Goal: Communication & Community: Answer question/provide support

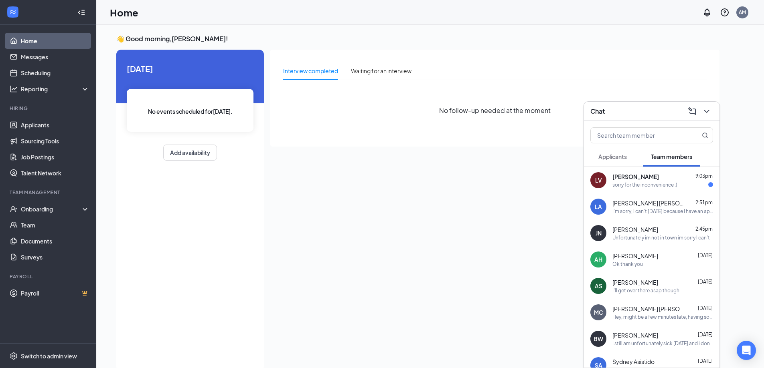
click at [651, 183] on div "sorry for the inconvenience :(" at bounding box center [644, 185] width 65 height 7
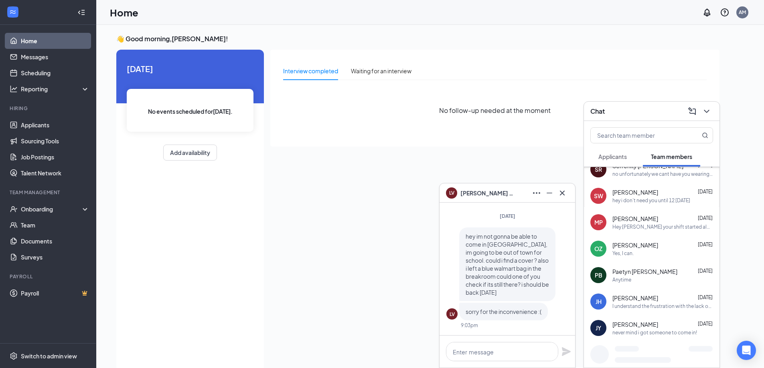
scroll to position [368, 0]
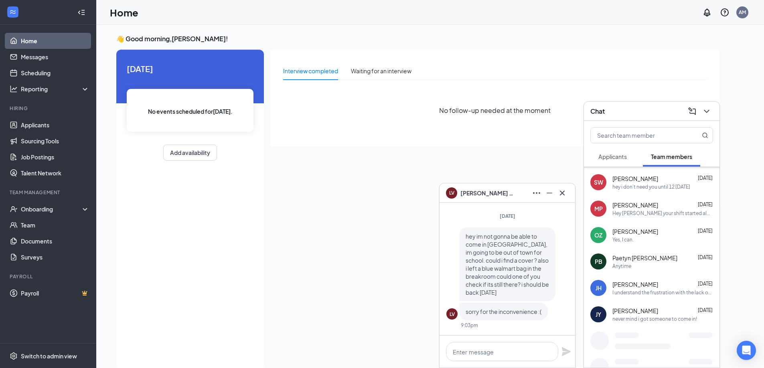
click at [659, 259] on div "Paetyn [PERSON_NAME] [DATE]" at bounding box center [662, 258] width 101 height 8
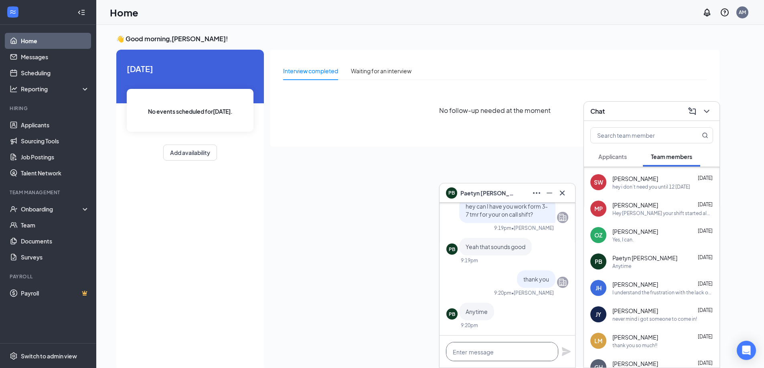
click at [513, 353] on textarea at bounding box center [502, 351] width 112 height 19
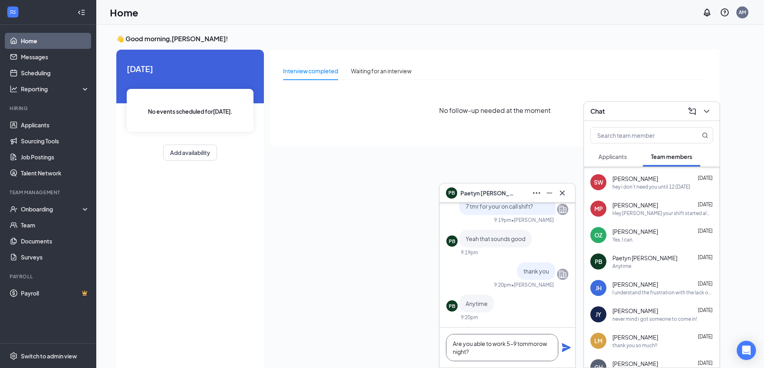
type textarea "Are you able to work 5-9 tommorow night?"
click at [566, 349] on icon "Plane" at bounding box center [566, 347] width 9 height 9
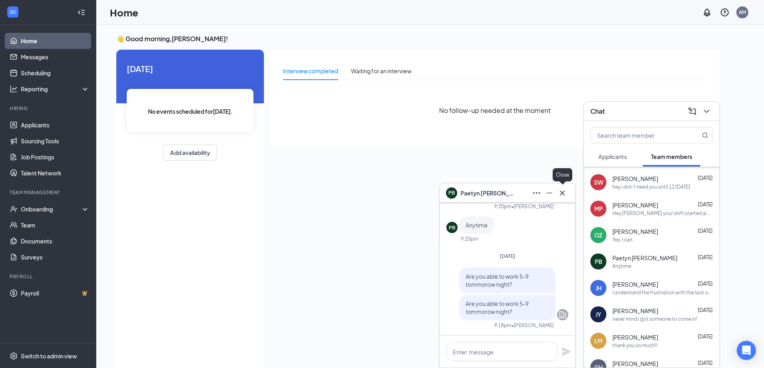
click at [558, 192] on icon "Cross" at bounding box center [562, 193] width 10 height 10
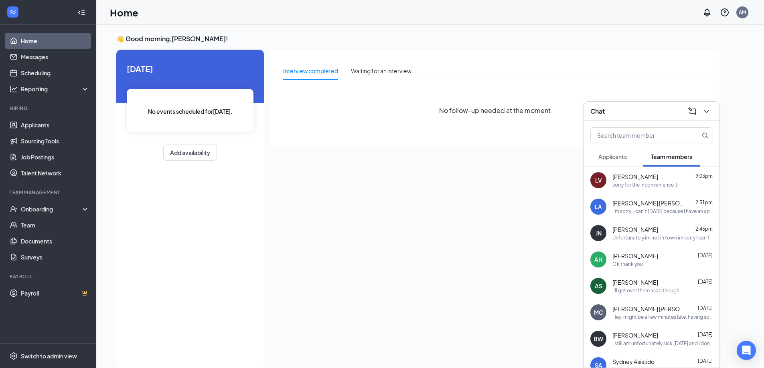
click at [633, 183] on div "sorry for the inconvenience :(" at bounding box center [644, 185] width 65 height 7
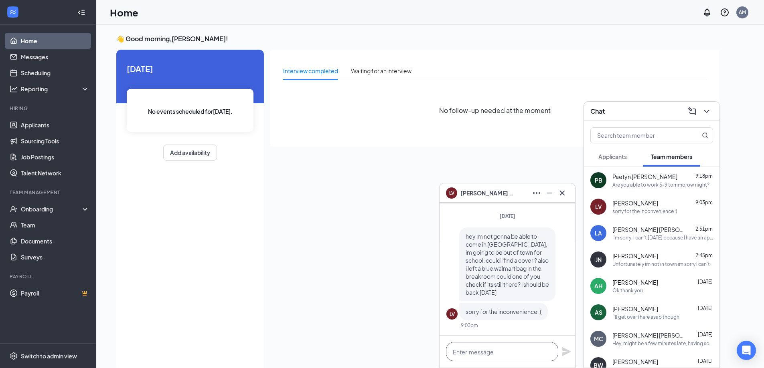
click at [469, 356] on textarea at bounding box center [502, 351] width 112 height 19
type textarea "your bag is in the break room still."
click at [564, 351] on icon "Plane" at bounding box center [566, 352] width 9 height 9
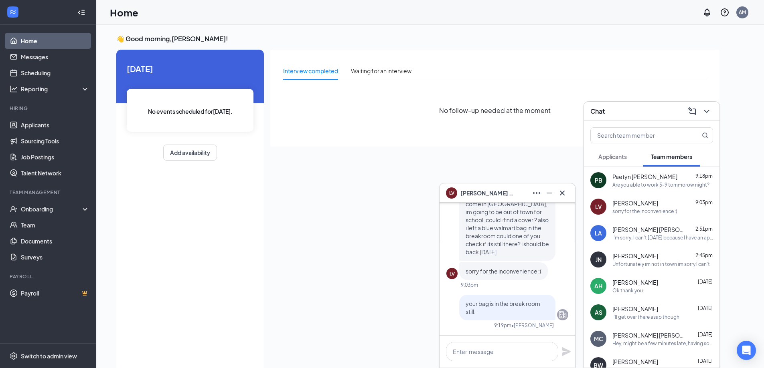
click at [561, 194] on icon "Cross" at bounding box center [562, 193] width 10 height 10
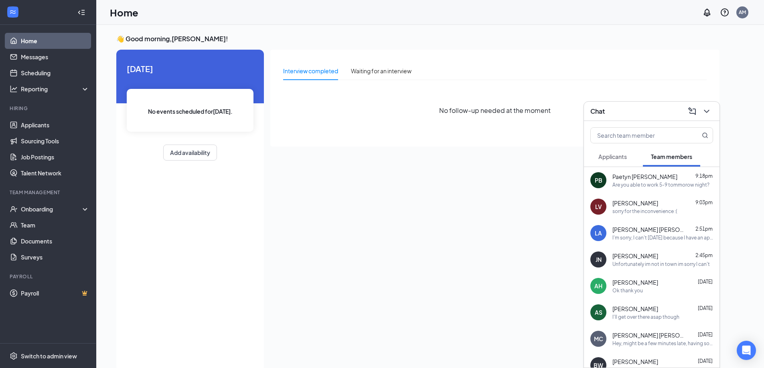
click at [713, 115] on div "Chat" at bounding box center [651, 111] width 135 height 19
